Goal: Task Accomplishment & Management: Use online tool/utility

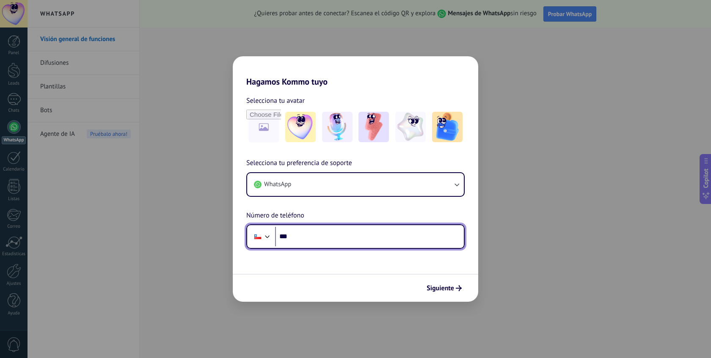
click at [303, 241] on input "***" at bounding box center [369, 236] width 189 height 19
type input "**********"
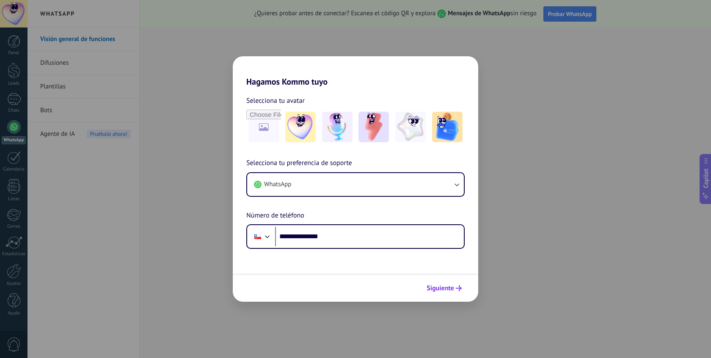
click at [438, 291] on span "Siguiente" at bounding box center [441, 288] width 28 height 6
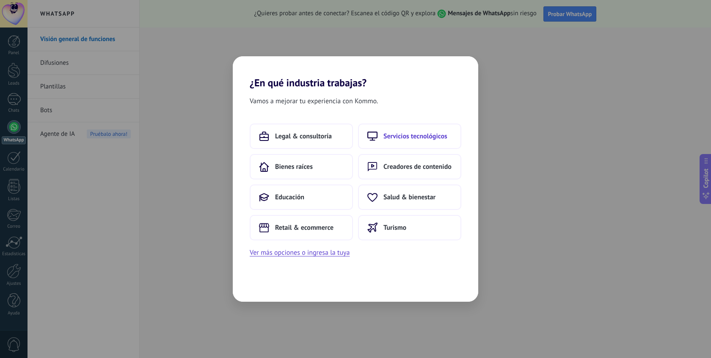
click at [440, 131] on button "Servicios tecnológicos" at bounding box center [409, 136] width 103 height 25
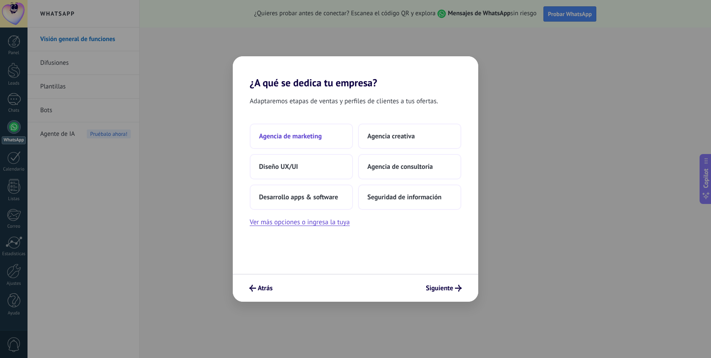
click at [346, 134] on button "Agencia de marketing" at bounding box center [301, 136] width 103 height 25
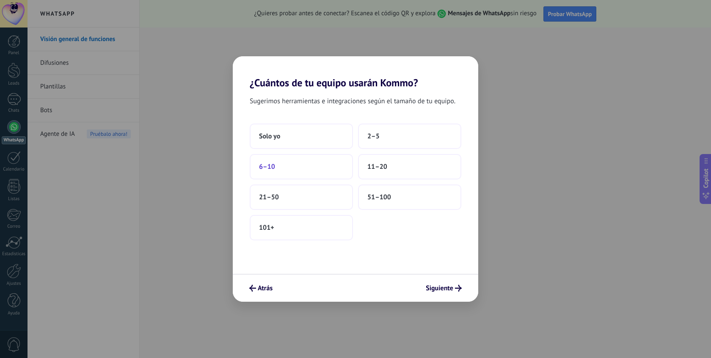
click at [294, 168] on button "6–10" at bounding box center [301, 166] width 103 height 25
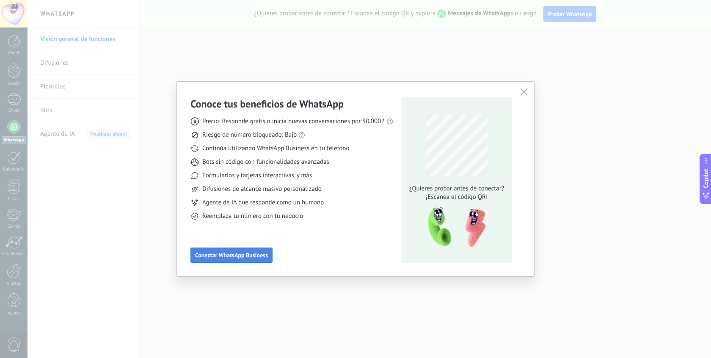
click at [240, 258] on span "Conectar WhatsApp Business" at bounding box center [231, 255] width 73 height 6
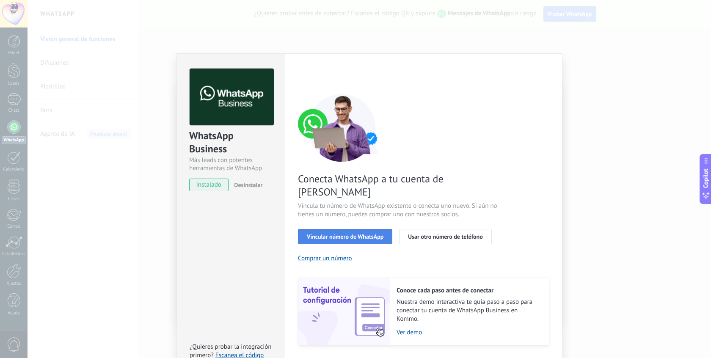
click at [354, 234] on span "Vincular número de WhatsApp" at bounding box center [345, 237] width 77 height 6
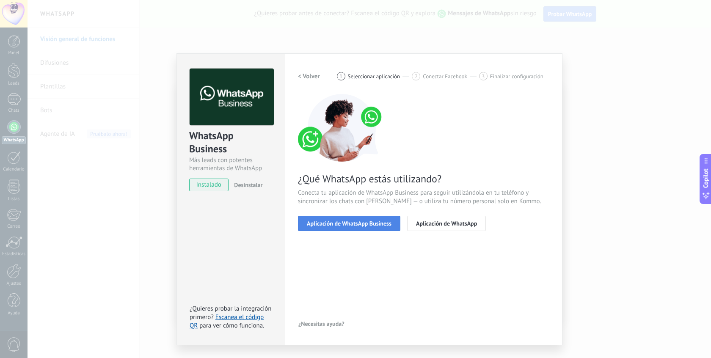
click at [336, 224] on span "Aplicación de WhatsApp Business" at bounding box center [349, 224] width 85 height 6
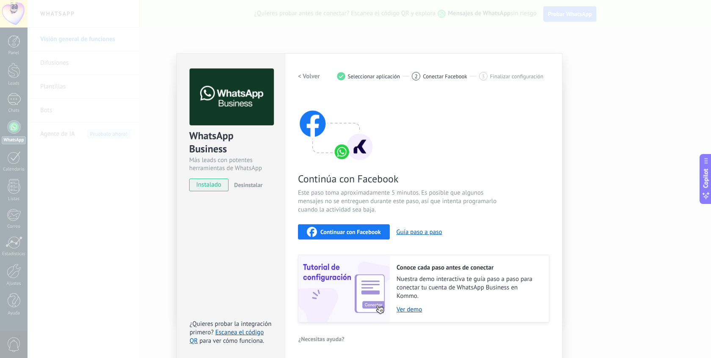
click at [336, 230] on span "Continuar con Facebook" at bounding box center [350, 232] width 61 height 6
click at [416, 234] on button "Guía paso a paso" at bounding box center [420, 232] width 46 height 8
